Goal: Find specific page/section: Find specific page/section

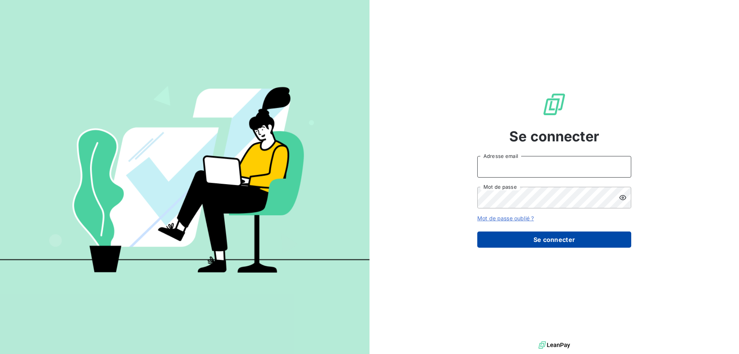
type input "[PERSON_NAME][EMAIL_ADDRESS][PERSON_NAME][DOMAIN_NAME]"
click at [528, 237] on button "Se connecter" at bounding box center [554, 239] width 154 height 16
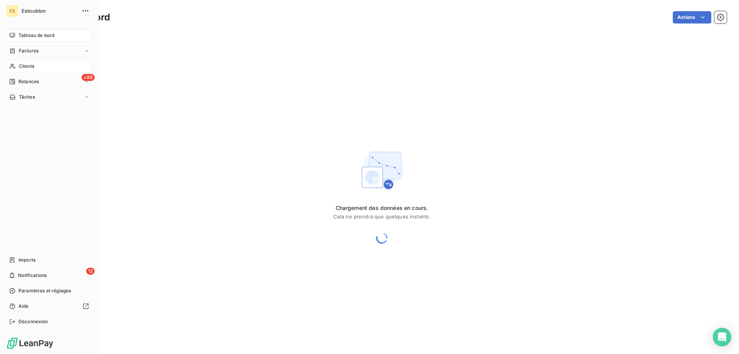
click at [17, 67] on div "Clients" at bounding box center [49, 66] width 86 height 12
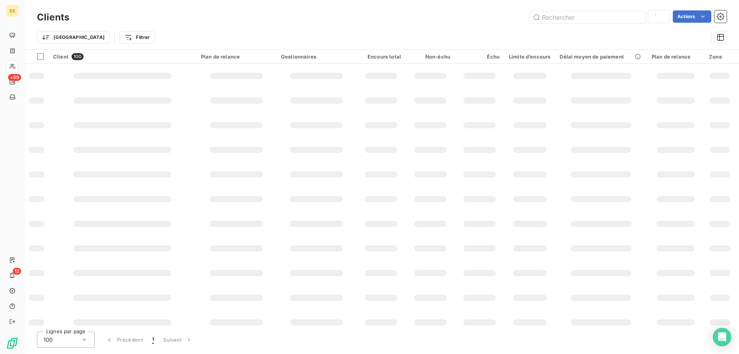
type input "[MEDICAL_DATA]"
type input "metro"
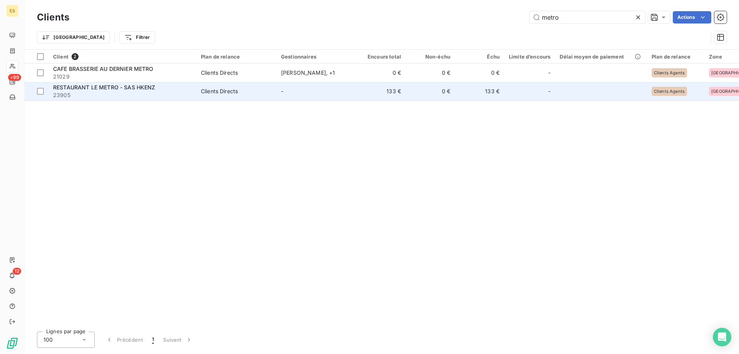
click at [253, 90] on span "Clients Directs" at bounding box center [236, 91] width 71 height 8
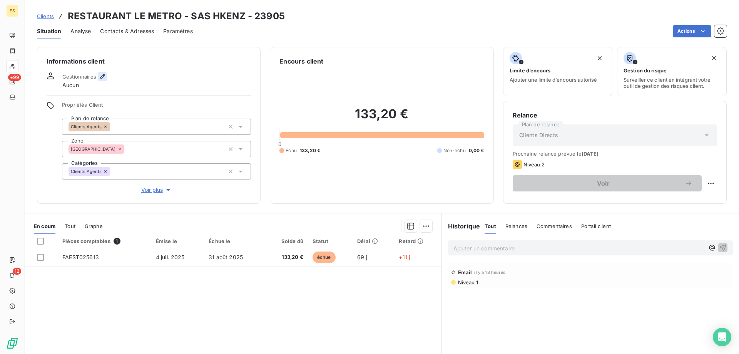
click at [100, 75] on icon "button" at bounding box center [102, 77] width 8 height 8
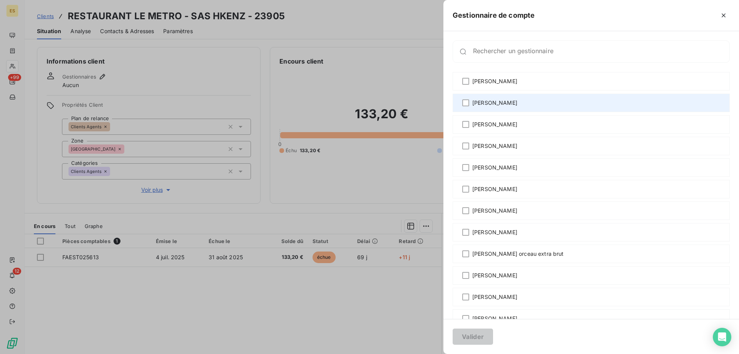
click at [477, 100] on span "[PERSON_NAME]" at bounding box center [494, 103] width 45 height 8
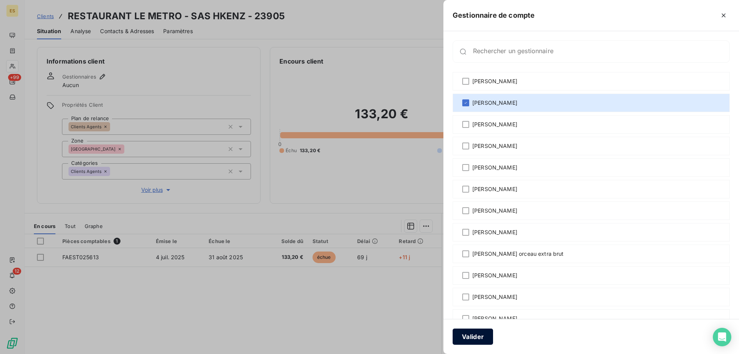
click at [482, 336] on button "Valider" at bounding box center [472, 336] width 40 height 16
